Goal: Task Accomplishment & Management: Manage account settings

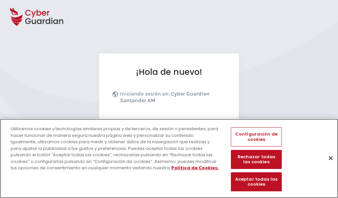
scroll to position [82, 0]
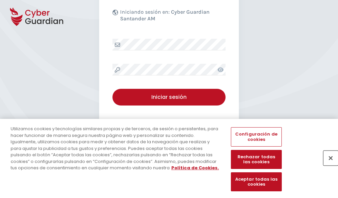
click at [328, 165] on button "Cerrar" at bounding box center [331, 157] width 15 height 15
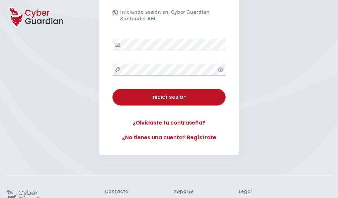
scroll to position [130, 0]
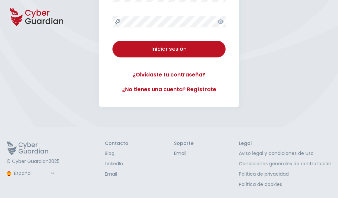
click at [113, 41] on button "Iniciar sesión" at bounding box center [169, 49] width 113 height 17
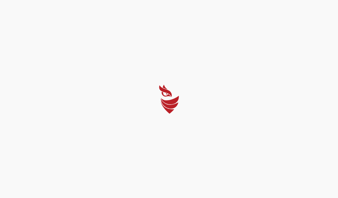
scroll to position [0, 0]
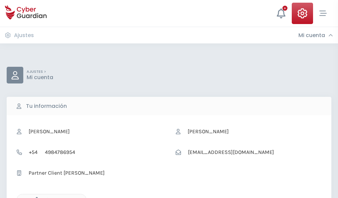
click at [35, 197] on icon "button" at bounding box center [35, 200] width 6 height 6
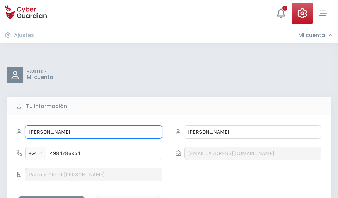
click at [94, 132] on input "ERIC" at bounding box center [94, 131] width 138 height 13
type input "E"
type input "Toño"
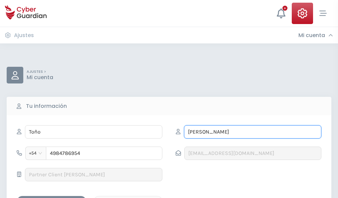
click at [253, 132] on input "ROZAS" at bounding box center [253, 131] width 138 height 13
type input "R"
type input "Arteaga"
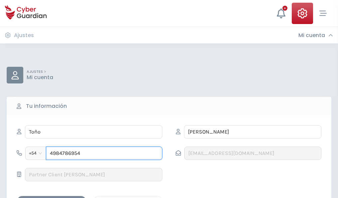
click at [104, 153] on input "4984786954" at bounding box center [104, 152] width 117 height 13
type input "4"
type input "4623012393"
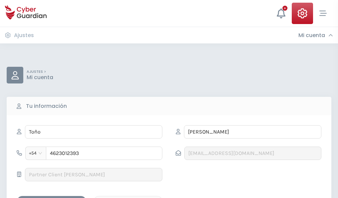
click at [52, 197] on div "Guardar cambios" at bounding box center [52, 201] width 60 height 8
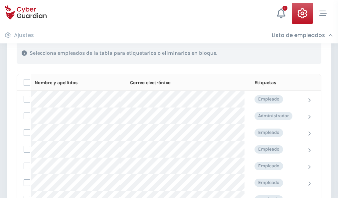
scroll to position [285, 0]
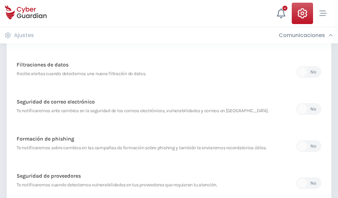
scroll to position [351, 0]
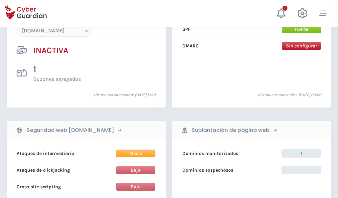
scroll to position [627, 0]
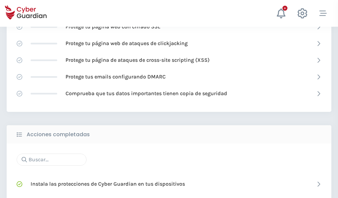
scroll to position [444, 0]
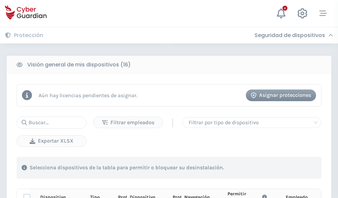
scroll to position [589, 0]
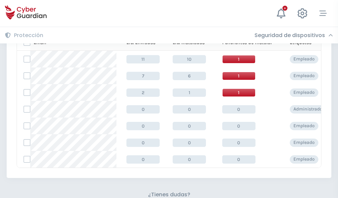
scroll to position [292, 0]
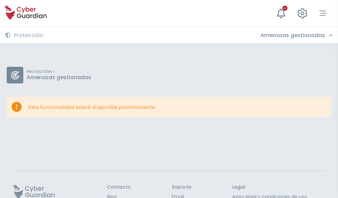
scroll to position [43, 0]
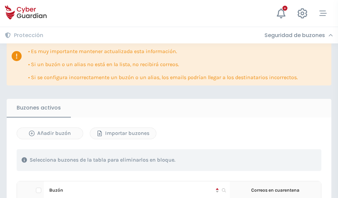
scroll to position [391, 0]
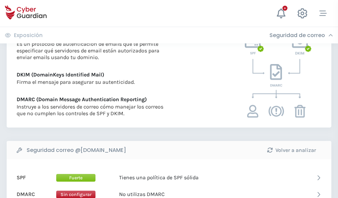
scroll to position [359, 0]
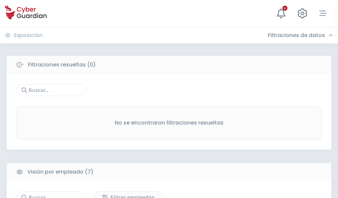
scroll to position [551, 0]
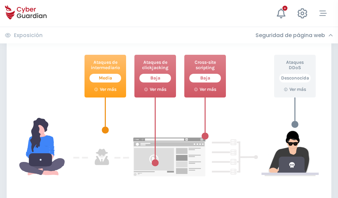
scroll to position [363, 0]
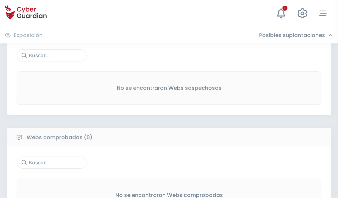
scroll to position [348, 0]
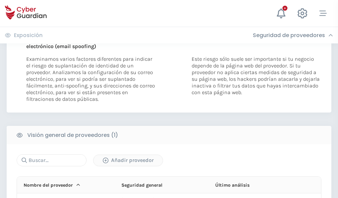
scroll to position [346, 0]
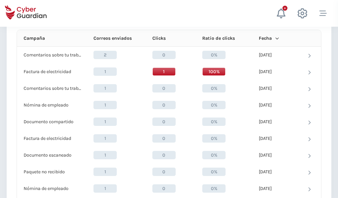
scroll to position [597, 0]
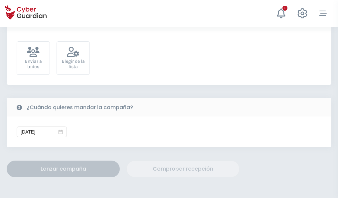
scroll to position [244, 0]
